Goal: Navigation & Orientation: Find specific page/section

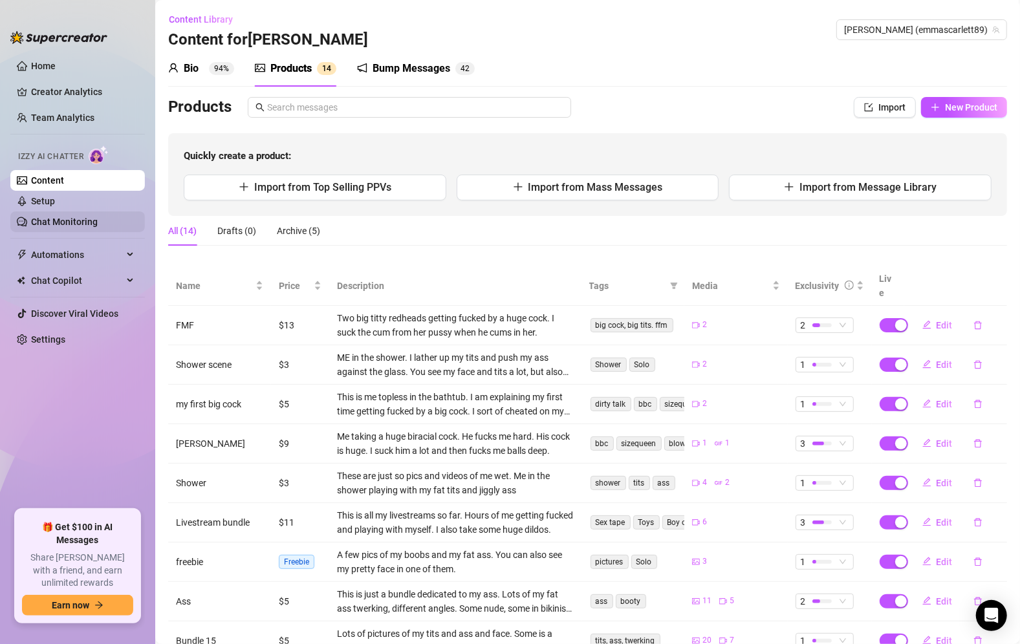
click at [63, 217] on link "Chat Monitoring" at bounding box center [64, 222] width 67 height 10
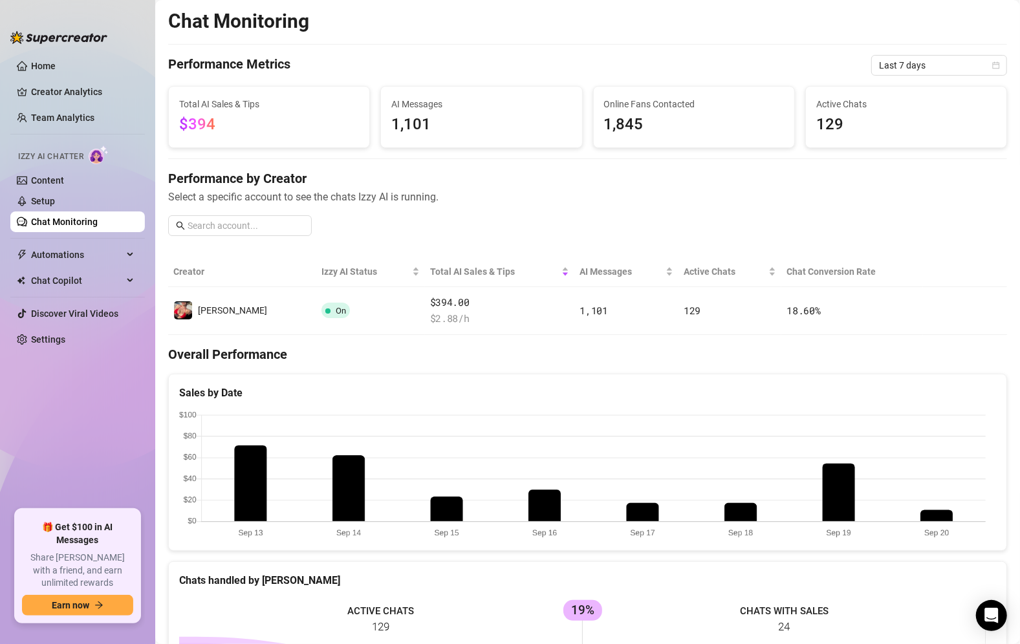
click at [61, 217] on link "Chat Monitoring" at bounding box center [64, 222] width 67 height 10
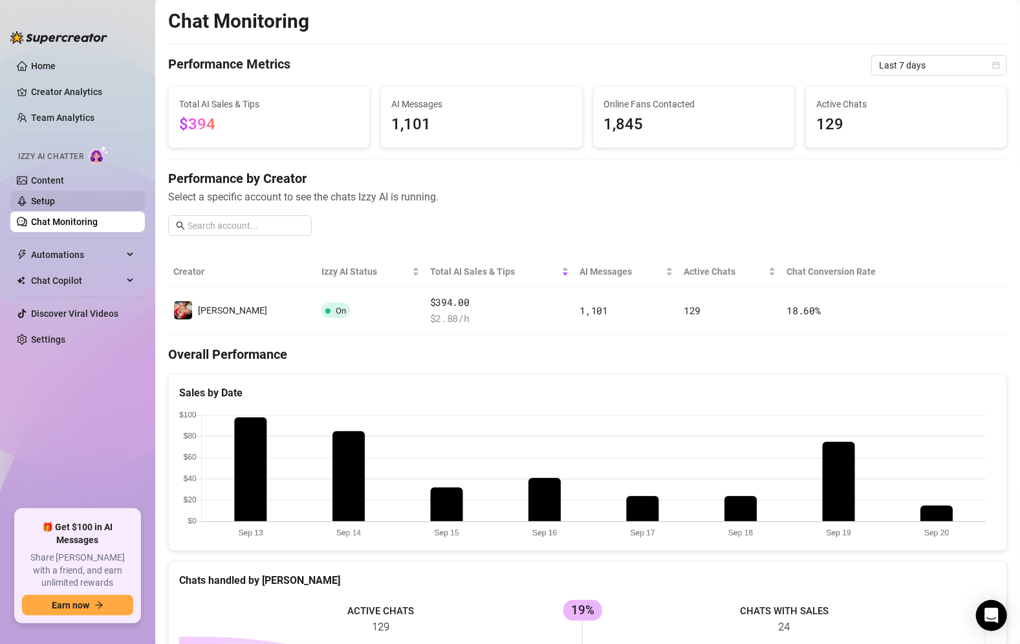
click at [55, 196] on link "Setup" at bounding box center [43, 201] width 24 height 10
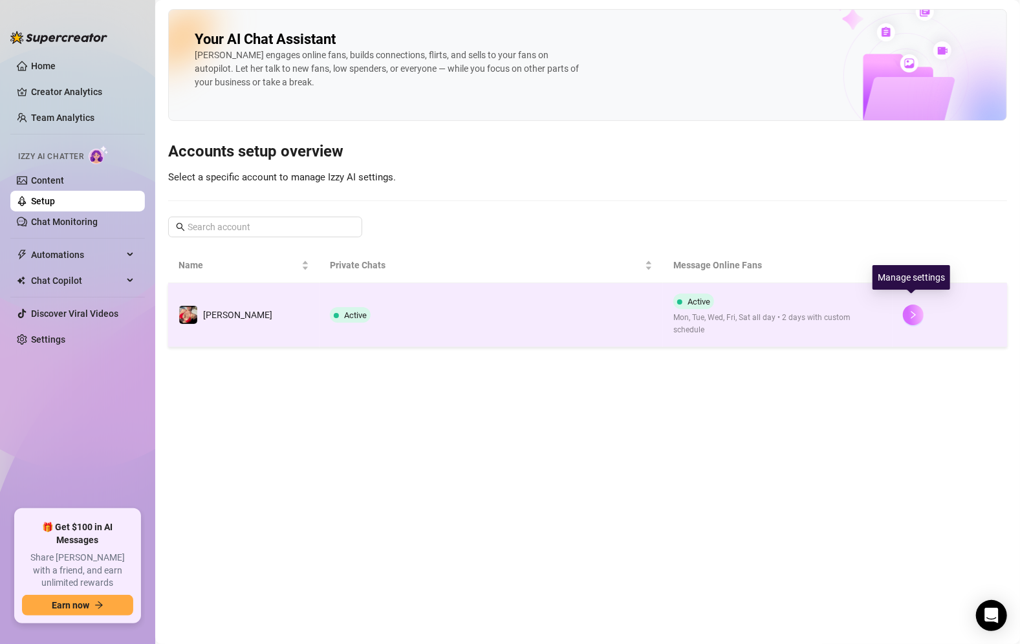
click at [905, 305] on button "button" at bounding box center [913, 315] width 21 height 21
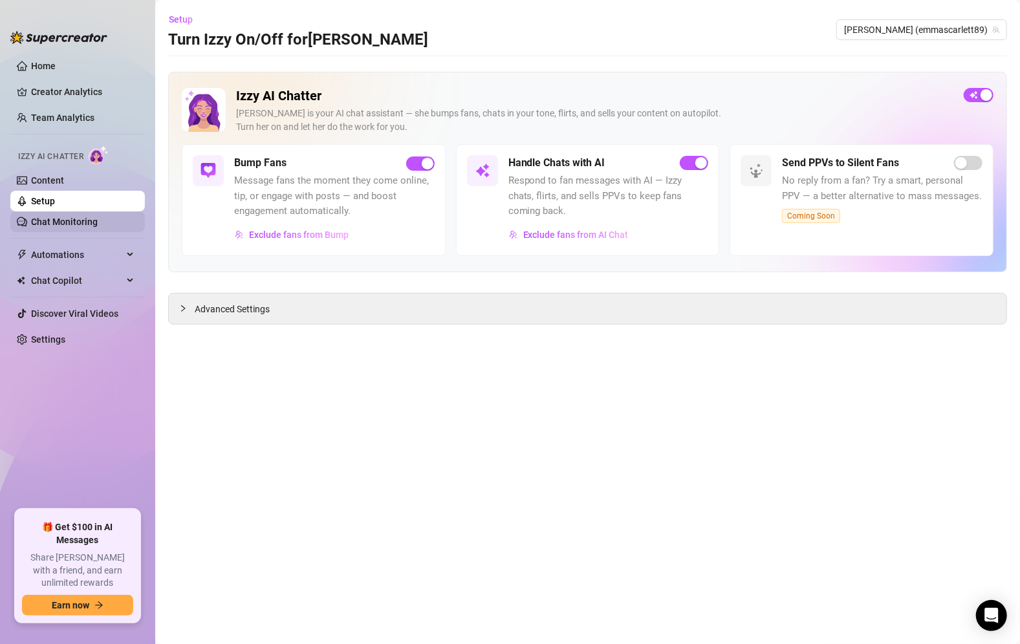
click at [64, 217] on link "Chat Monitoring" at bounding box center [64, 222] width 67 height 10
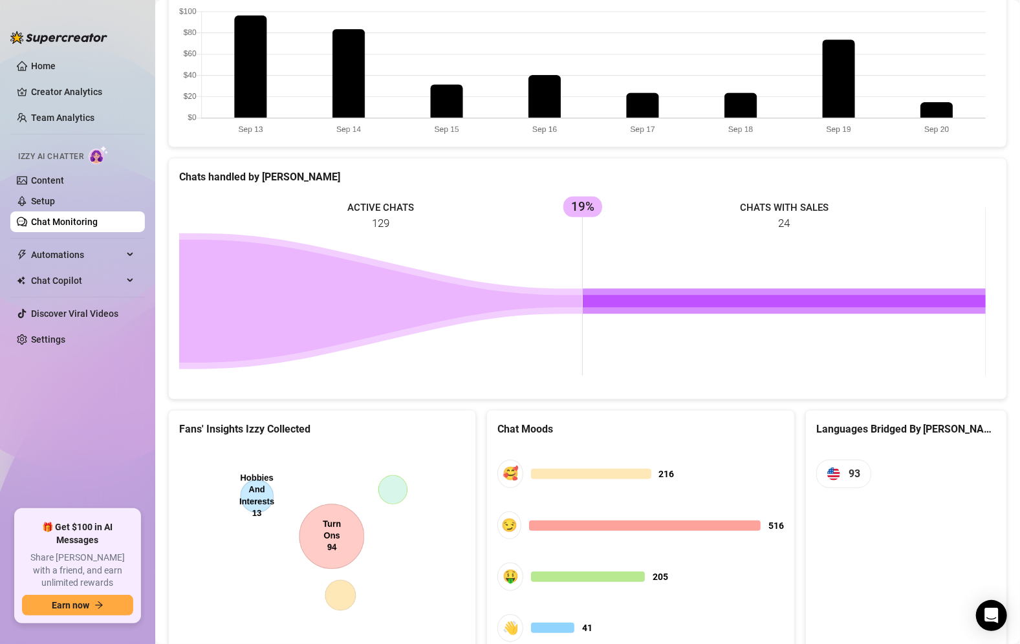
scroll to position [459, 0]
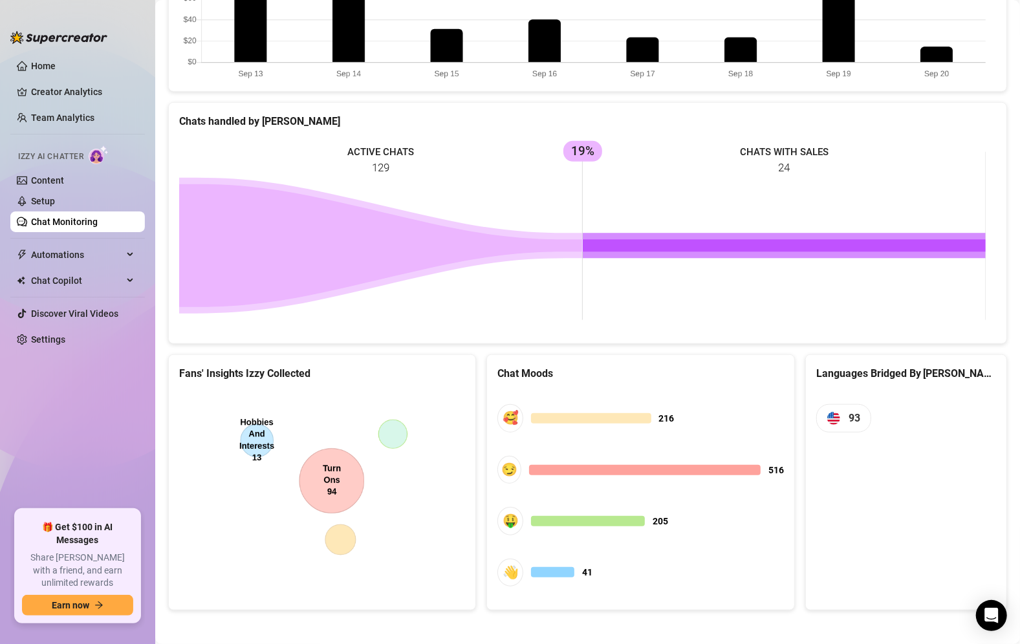
drag, startPoint x: 1003, startPoint y: 604, endPoint x: 1008, endPoint y: 462, distance: 142.4
click at [1008, 462] on body "Home Creator Analytics Team Analytics Izzy AI Chatter Content Setup Chat Monito…" at bounding box center [510, 322] width 1020 height 644
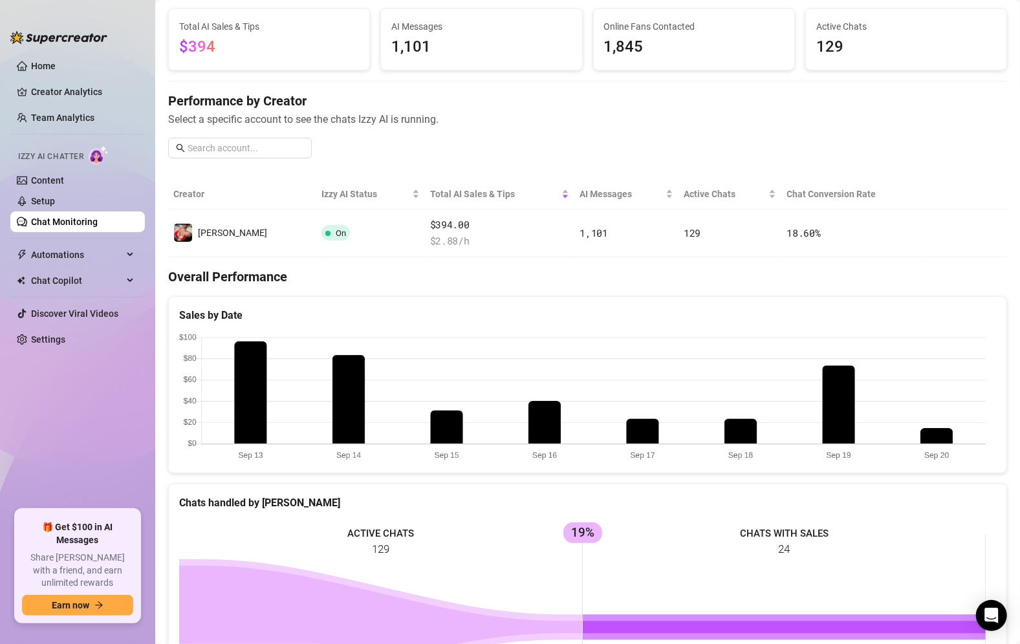
scroll to position [88, 0]
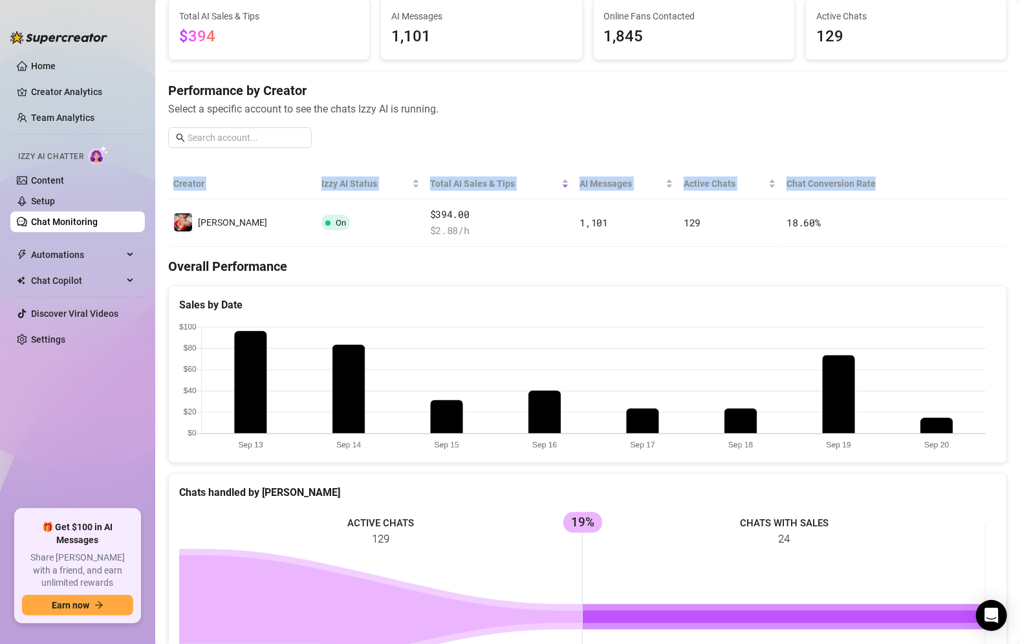
drag, startPoint x: 989, startPoint y: 169, endPoint x: 982, endPoint y: 107, distance: 61.8
click at [982, 107] on div "Chat Monitoring Performance Metrics Last 7 days Total AI Sales & Tips $394 AI M…" at bounding box center [587, 451] width 839 height 1061
